Goal: Task Accomplishment & Management: Manage account settings

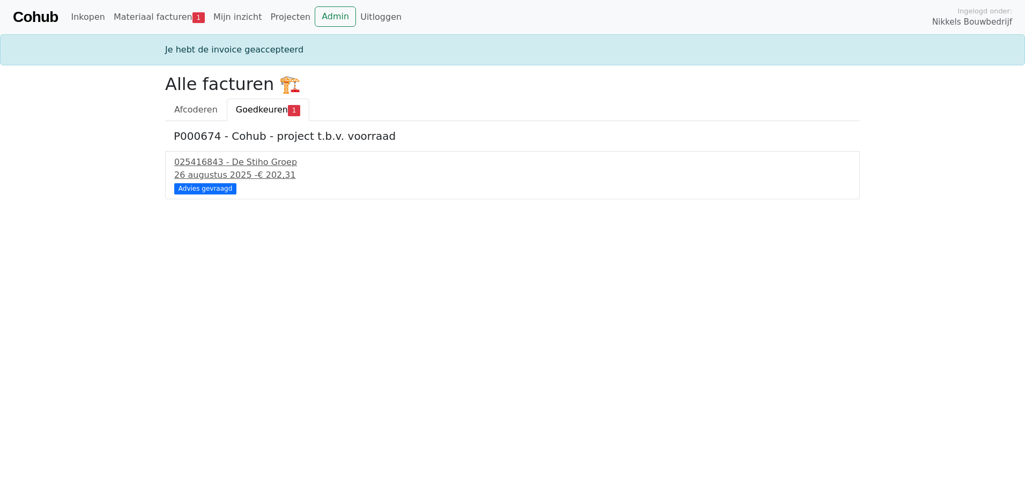
click at [46, 14] on link "Cohub" at bounding box center [35, 17] width 45 height 26
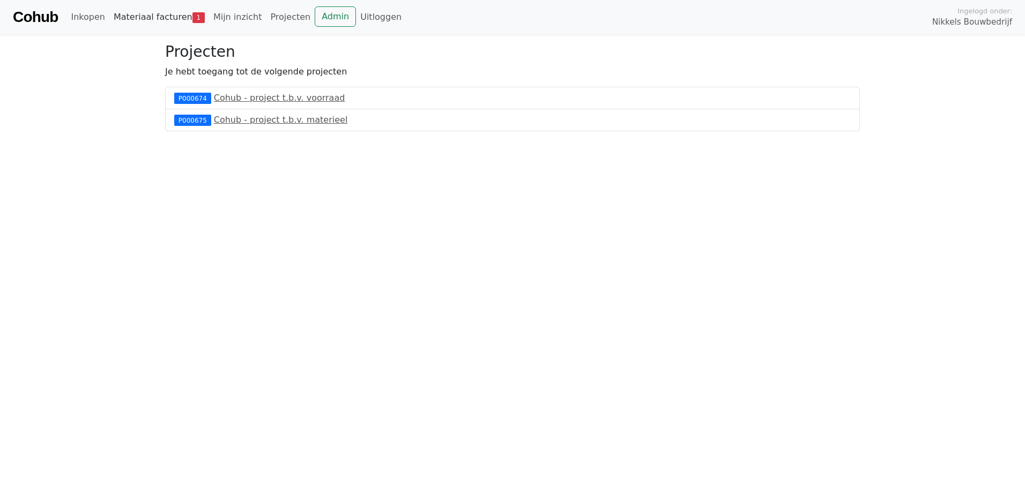
click at [166, 17] on link "Materiaal facturen 1" at bounding box center [159, 16] width 100 height 21
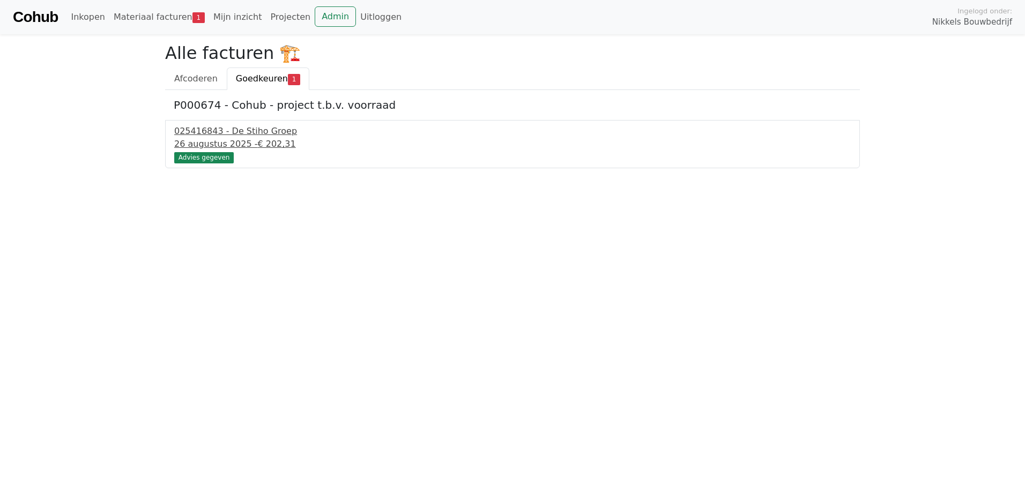
click at [248, 134] on div "025416843 - De Stiho Groep" at bounding box center [512, 131] width 677 height 13
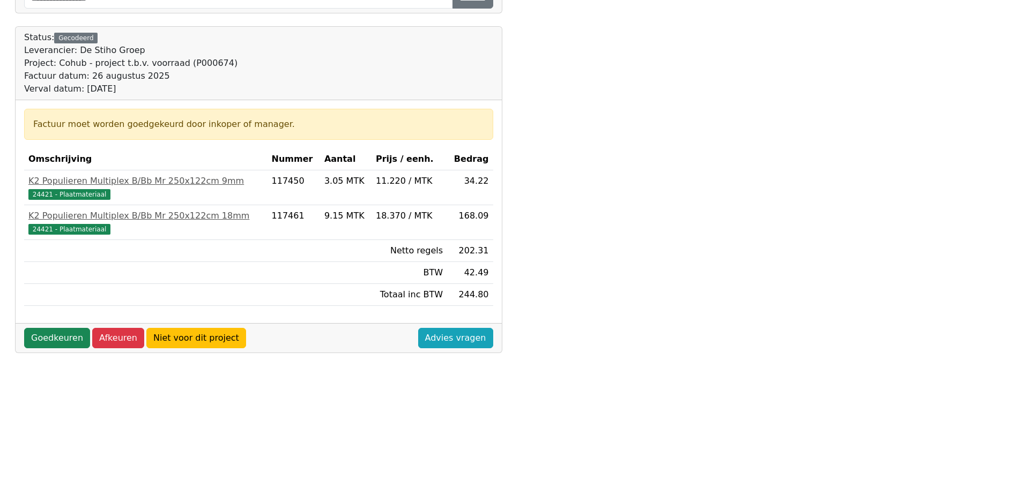
scroll to position [360, 0]
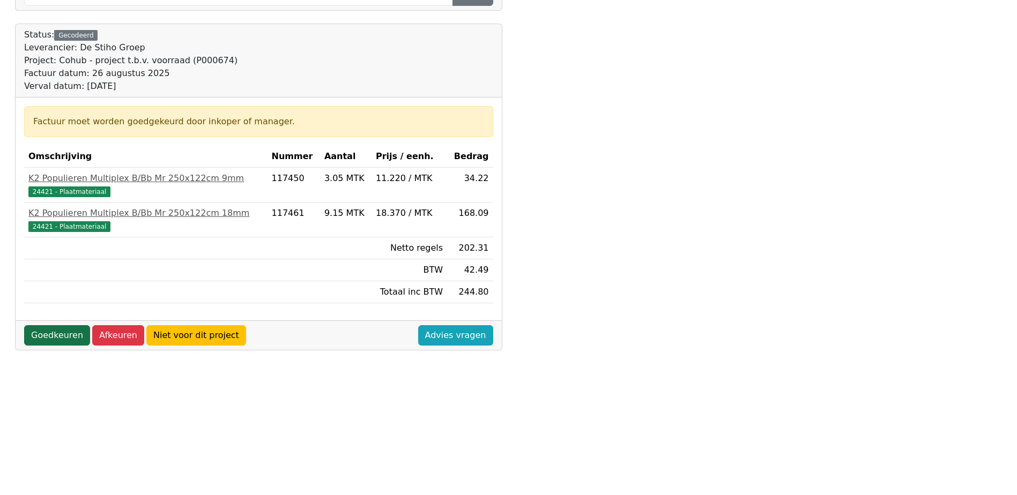
click at [46, 334] on link "Goedkeuren" at bounding box center [57, 335] width 66 height 20
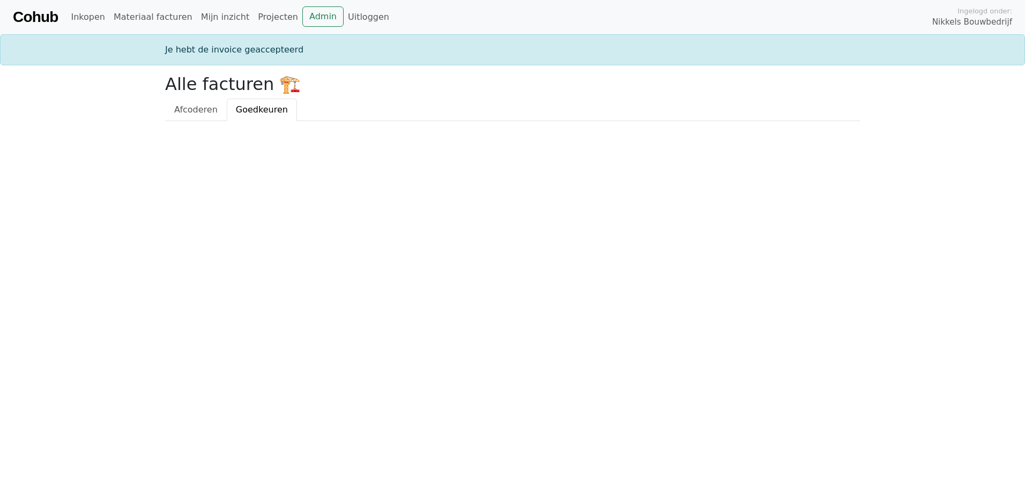
click at [39, 19] on link "Cohub" at bounding box center [35, 17] width 45 height 26
